Goal: Task Accomplishment & Management: Manage account settings

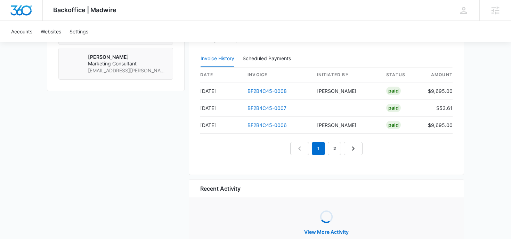
scroll to position [702, 0]
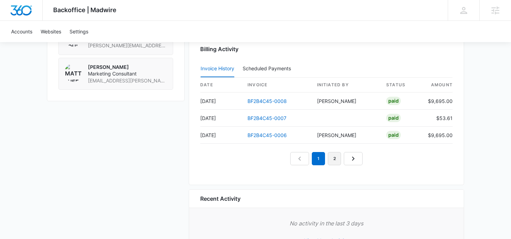
click at [336, 156] on link "2" at bounding box center [334, 158] width 13 height 13
click at [341, 156] on link "3" at bounding box center [341, 158] width 13 height 13
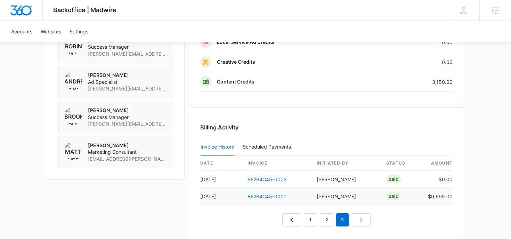
scroll to position [720, 0]
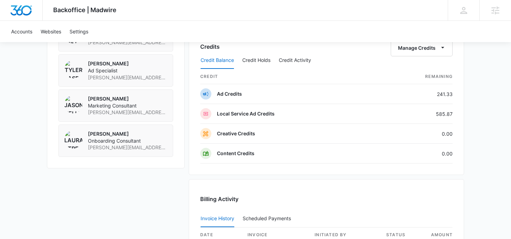
scroll to position [603, 0]
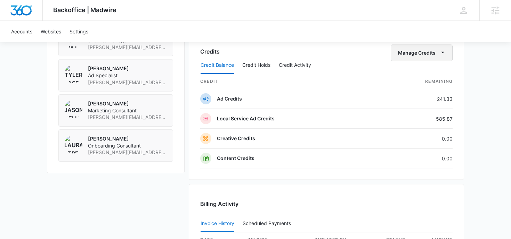
click at [424, 51] on button "Manage Credits" at bounding box center [421, 52] width 62 height 17
click at [404, 75] on div "Transfer Credits" at bounding box center [417, 75] width 36 height 5
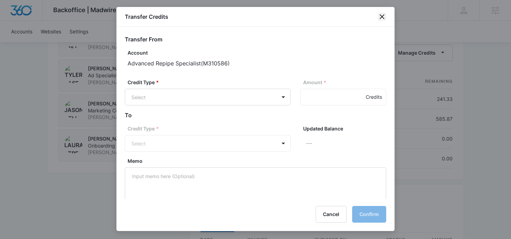
click at [379, 18] on icon "close" at bounding box center [382, 17] width 8 height 8
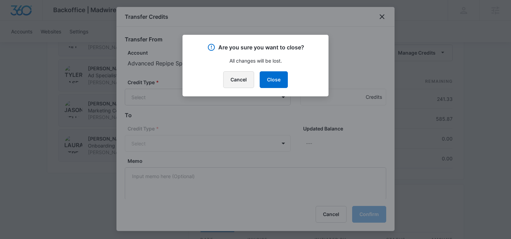
click at [244, 79] on button "Cancel" at bounding box center [238, 79] width 31 height 17
